Goal: Communication & Community: Answer question/provide support

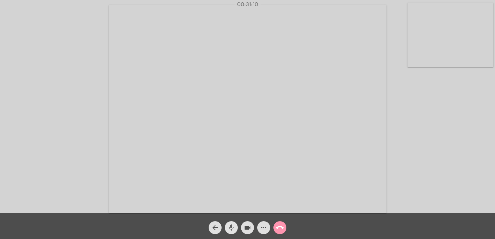
click at [229, 230] on mat-icon "mic" at bounding box center [232, 228] width 8 height 8
click at [229, 230] on mat-icon "mic_off" at bounding box center [232, 228] width 8 height 8
click at [282, 225] on mat-icon "call_end" at bounding box center [280, 228] width 8 height 8
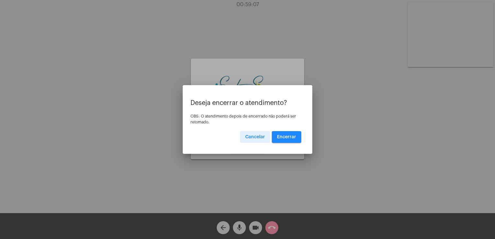
click at [284, 136] on span "Encerrar" at bounding box center [286, 137] width 19 height 5
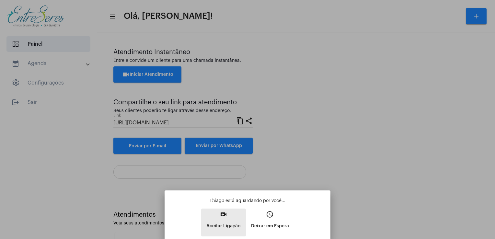
click at [227, 226] on p "Aceitar Ligação" at bounding box center [223, 226] width 34 height 12
